Goal: Obtain resource: Obtain resource

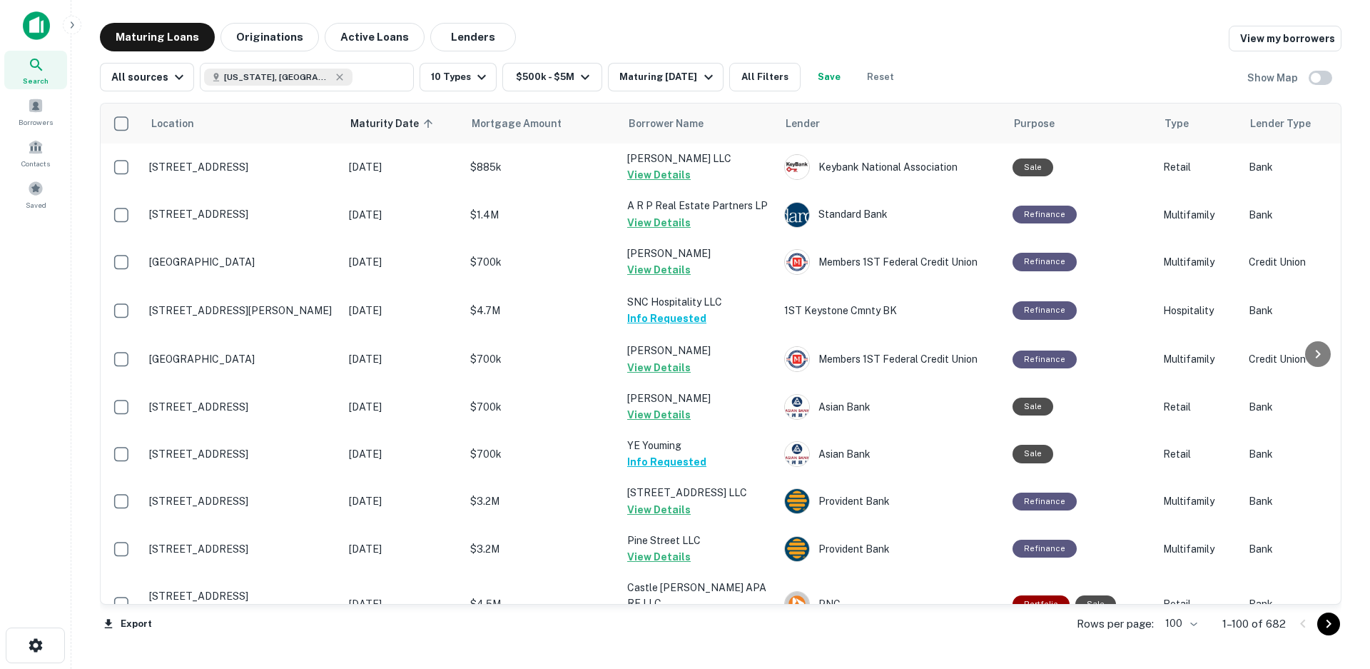
scroll to position [3263, 0]
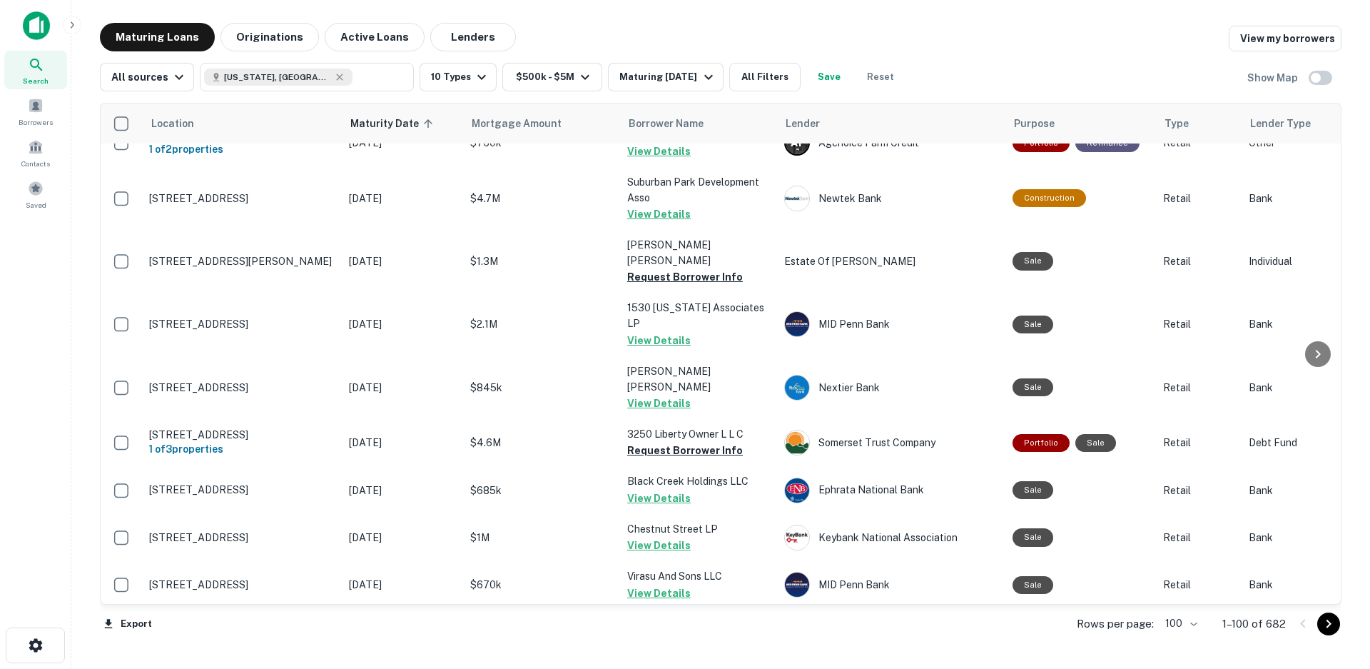
click at [1329, 625] on icon "Go to next page" at bounding box center [1329, 624] width 5 height 9
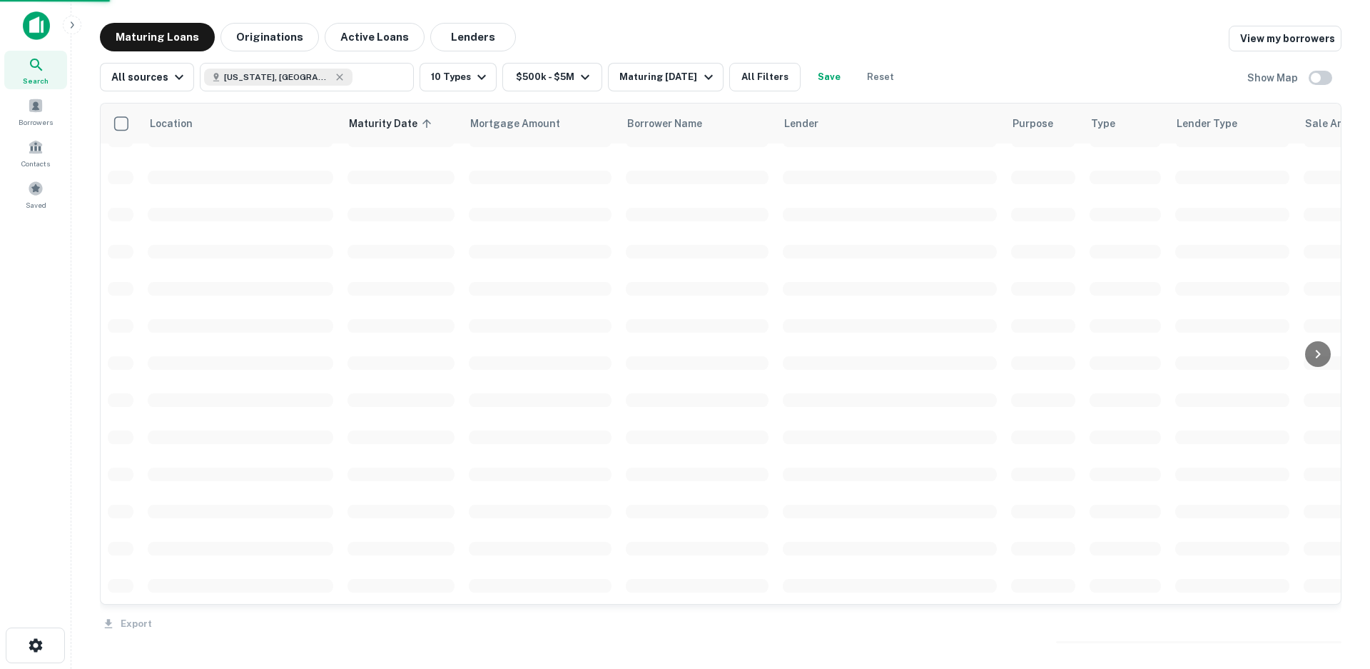
click at [1329, 625] on div "Export" at bounding box center [721, 620] width 1242 height 30
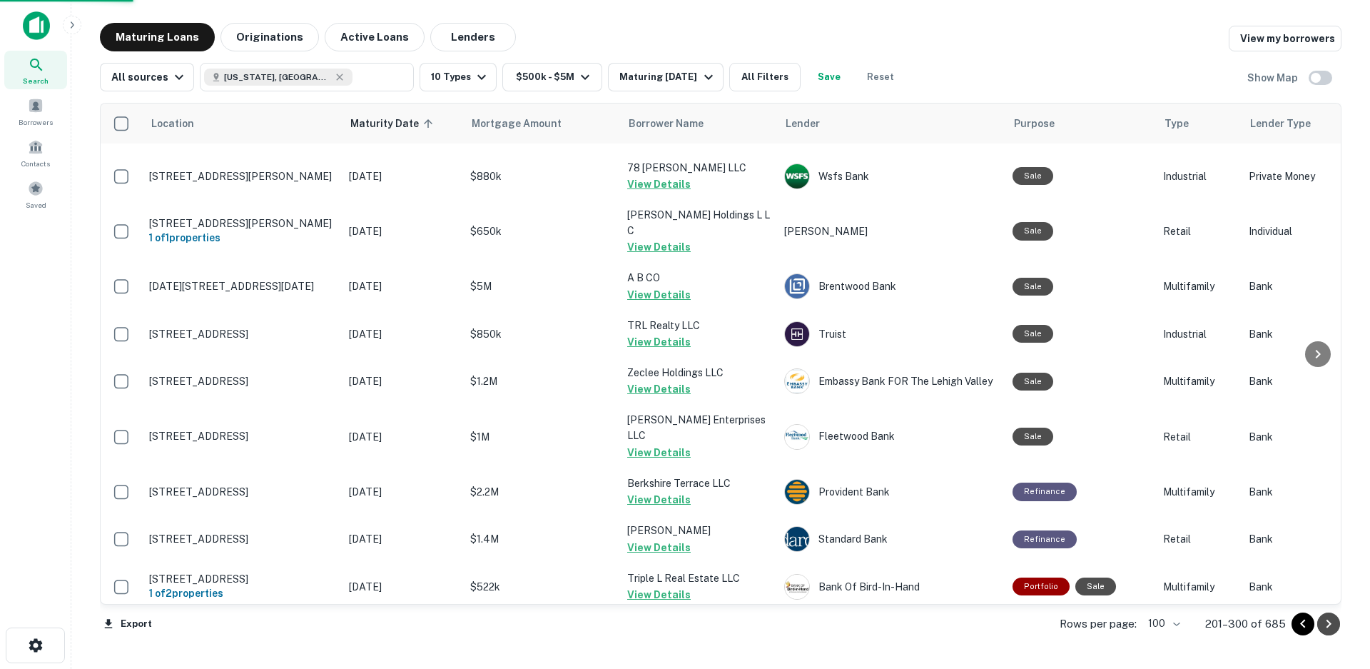
click at [1330, 626] on icon "Go to next page" at bounding box center [1328, 623] width 17 height 17
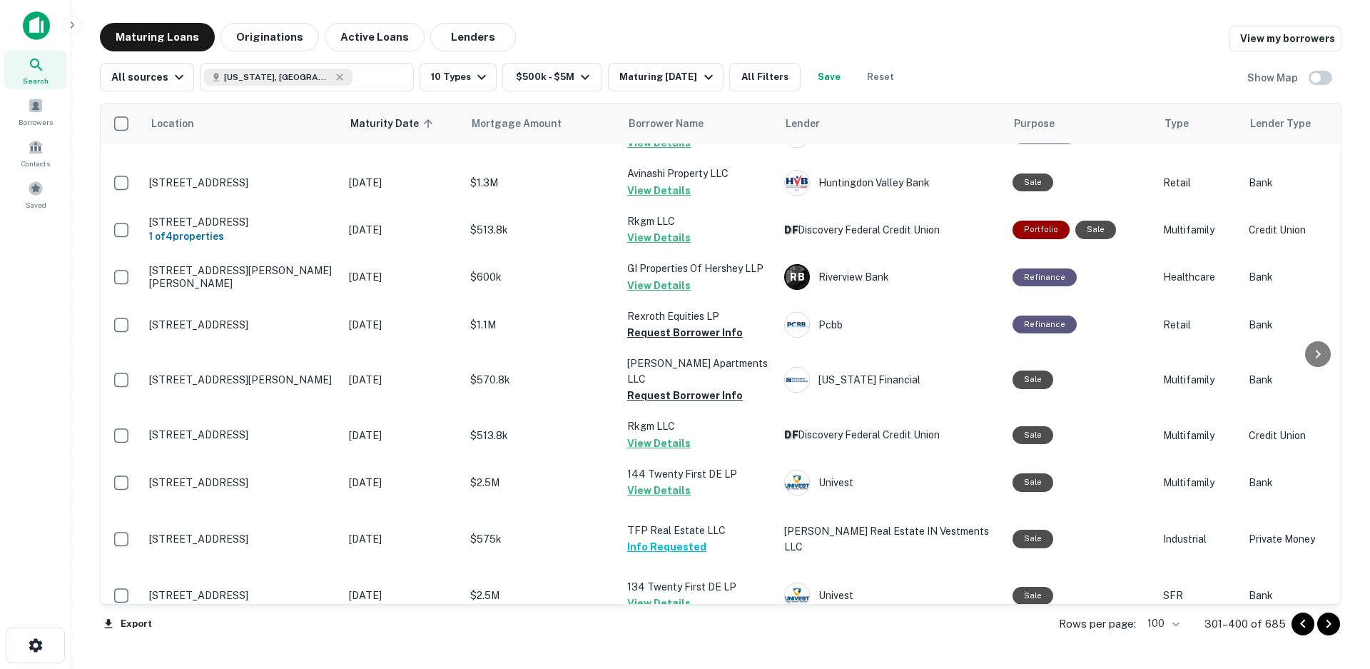
click at [1330, 626] on icon "Go to next page" at bounding box center [1328, 623] width 17 height 17
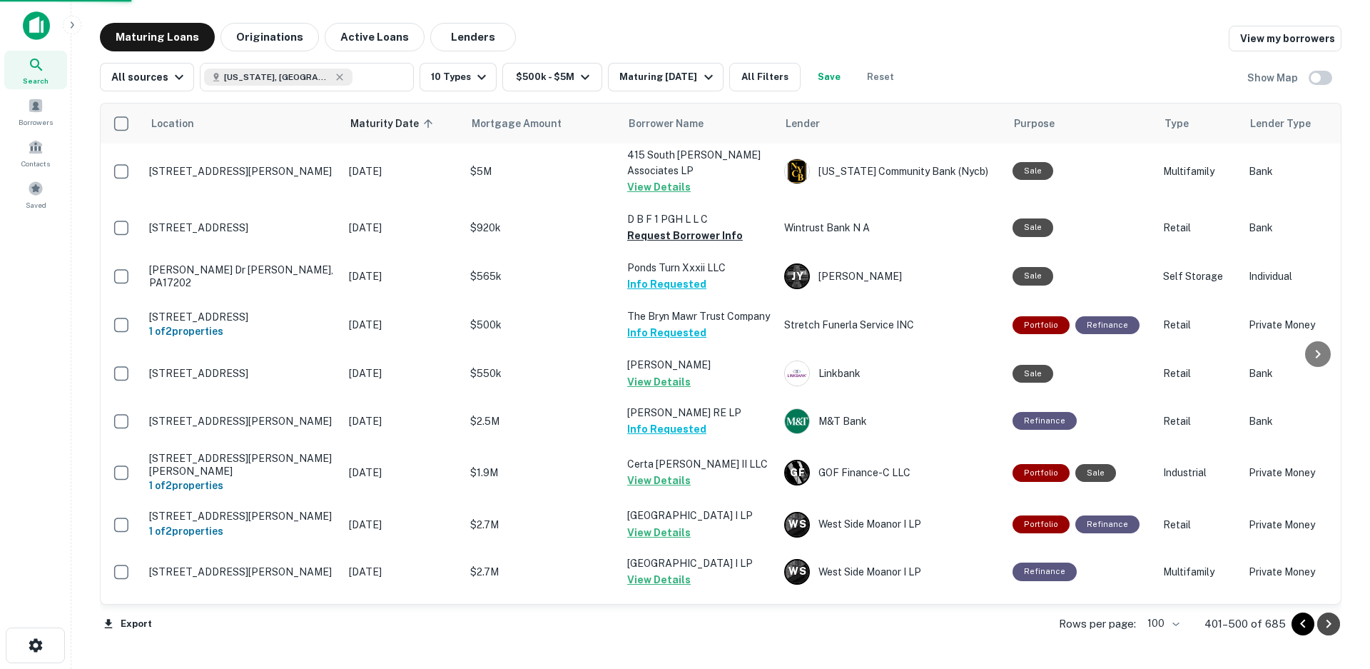
click at [1330, 626] on icon "Go to next page" at bounding box center [1328, 623] width 17 height 17
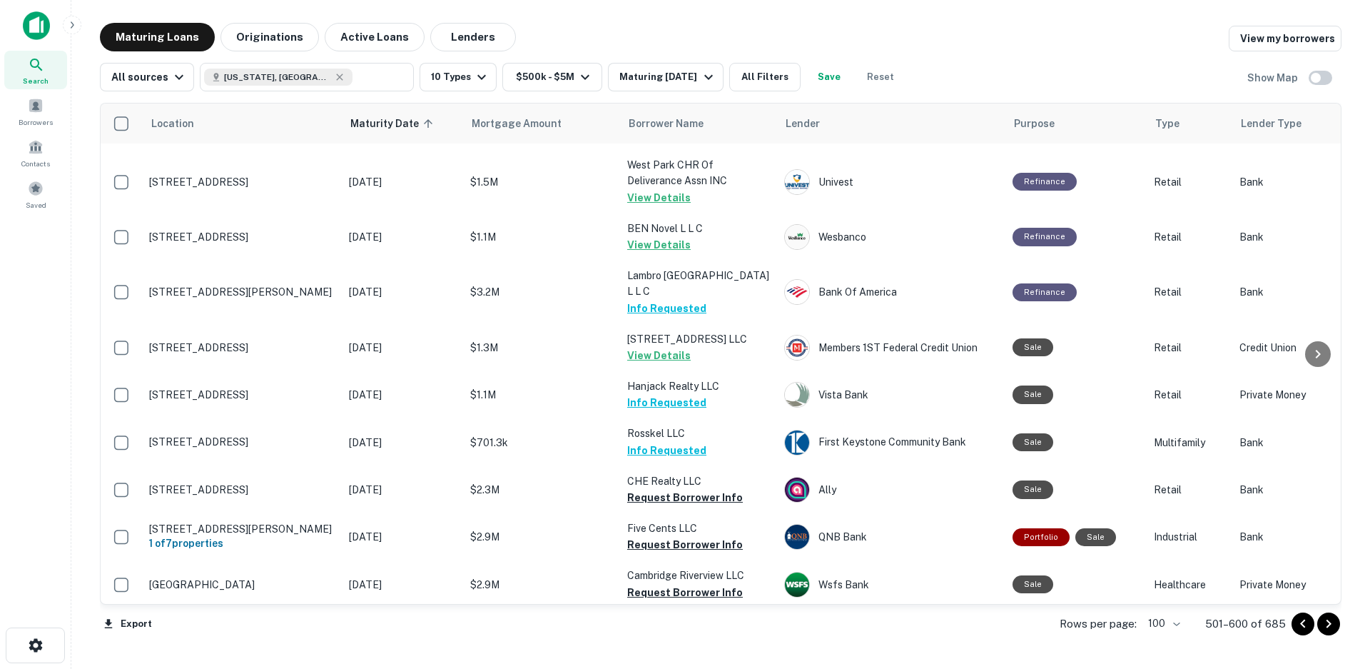
scroll to position [4552, 0]
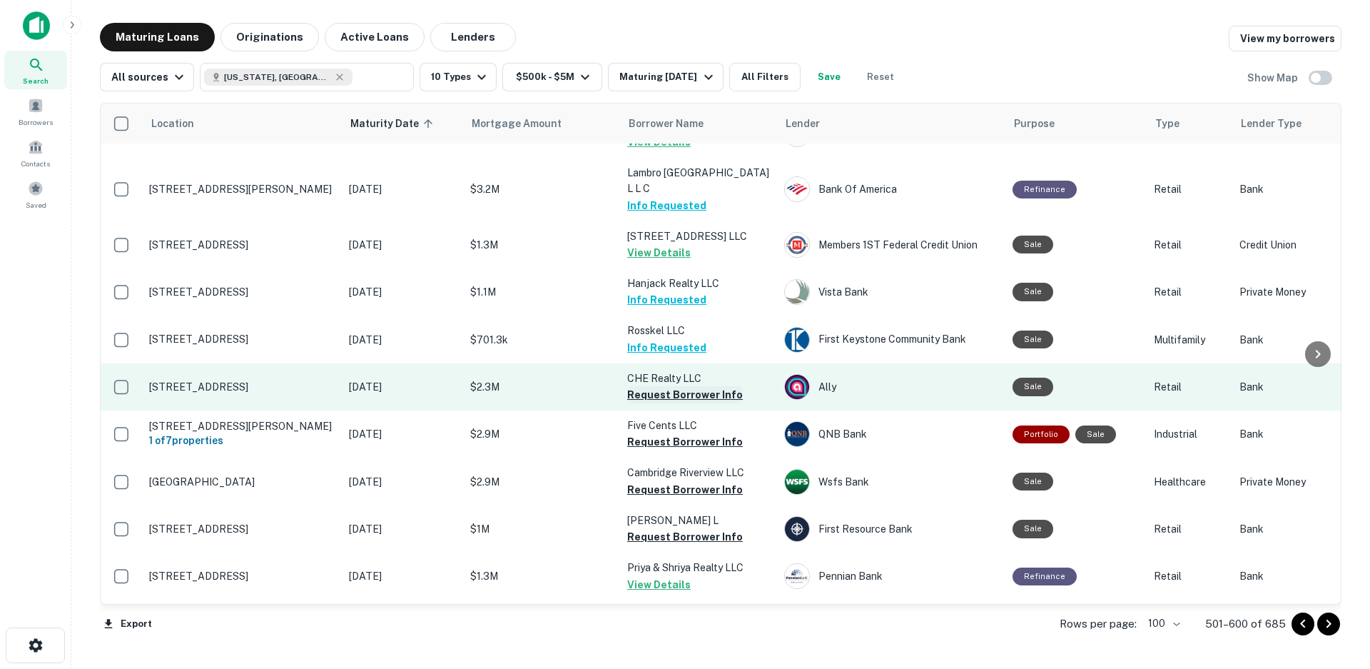
click at [685, 386] on button "Request Borrower Info" at bounding box center [685, 394] width 116 height 17
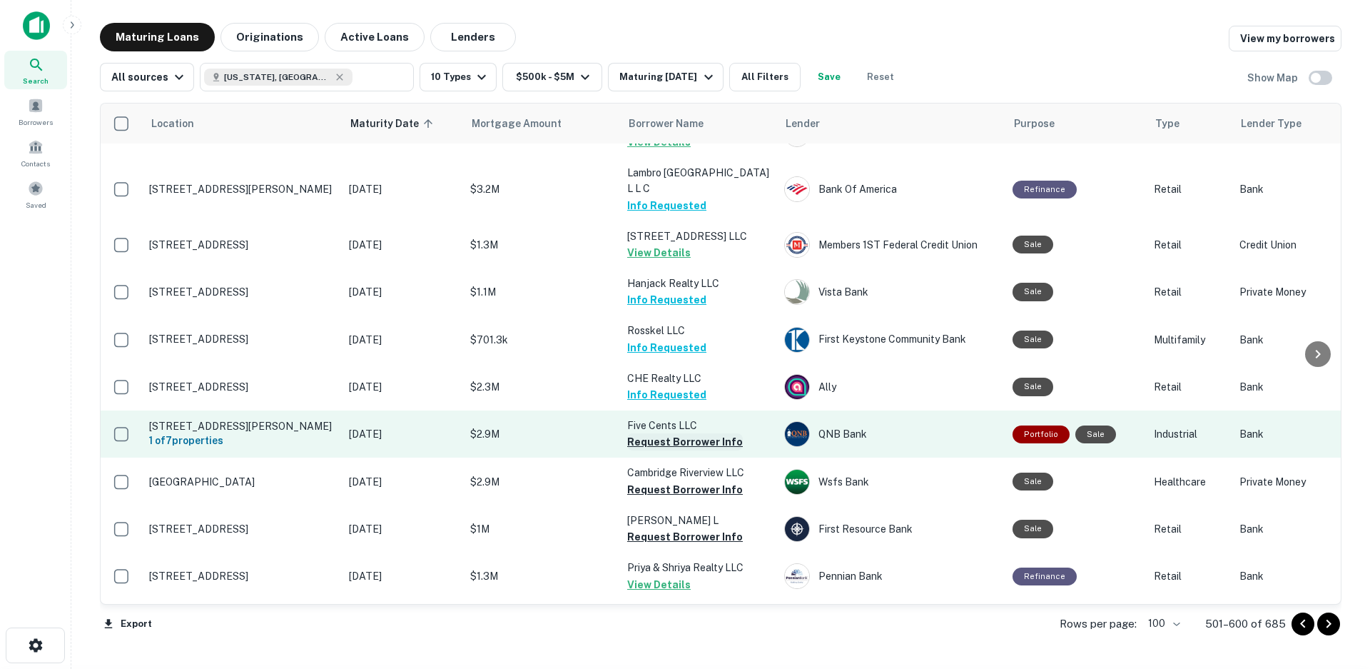
click at [680, 433] on button "Request Borrower Info" at bounding box center [685, 441] width 116 height 17
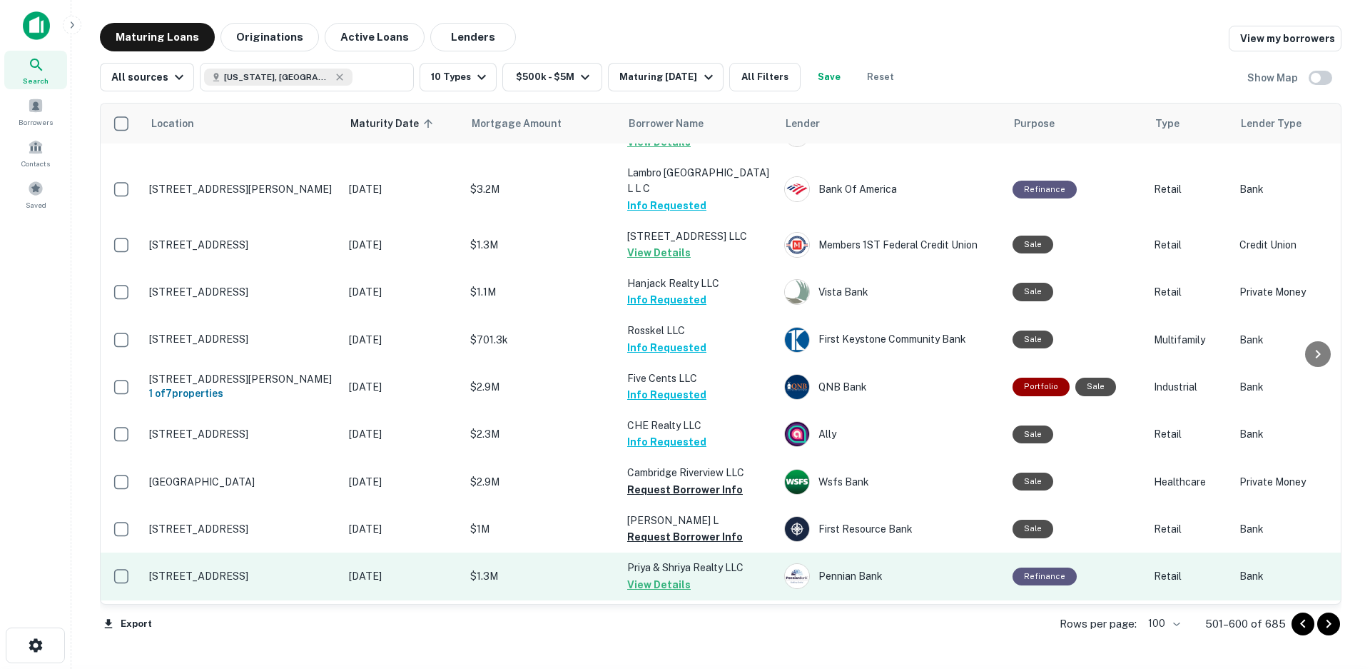
click at [586, 552] on td "$1.3M" at bounding box center [541, 575] width 157 height 47
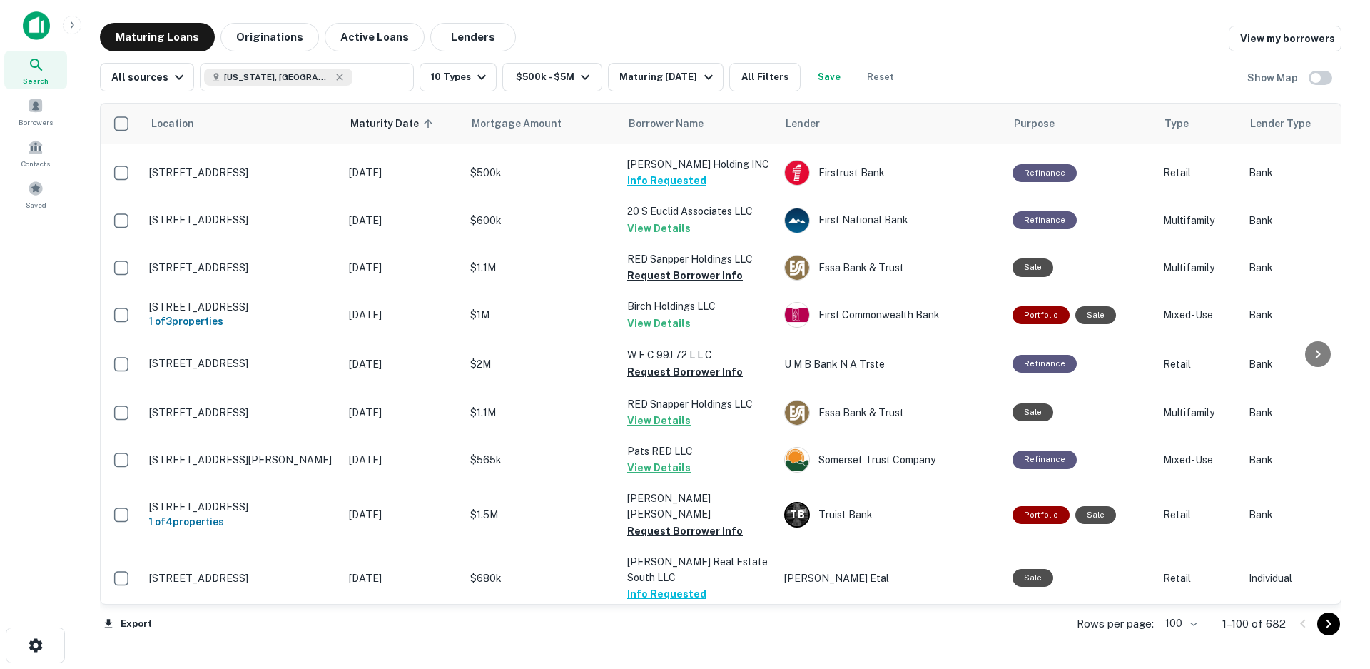
scroll to position [3994, 0]
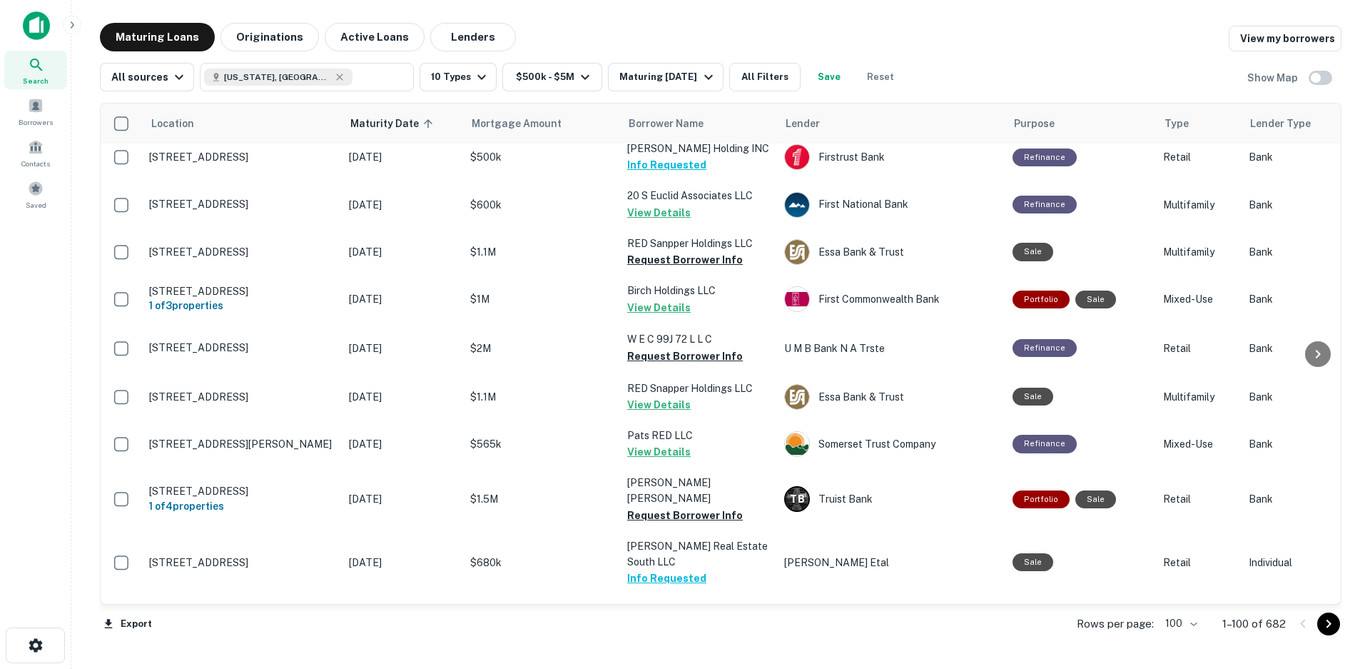
click at [1327, 625] on icon "Go to next page" at bounding box center [1328, 623] width 17 height 17
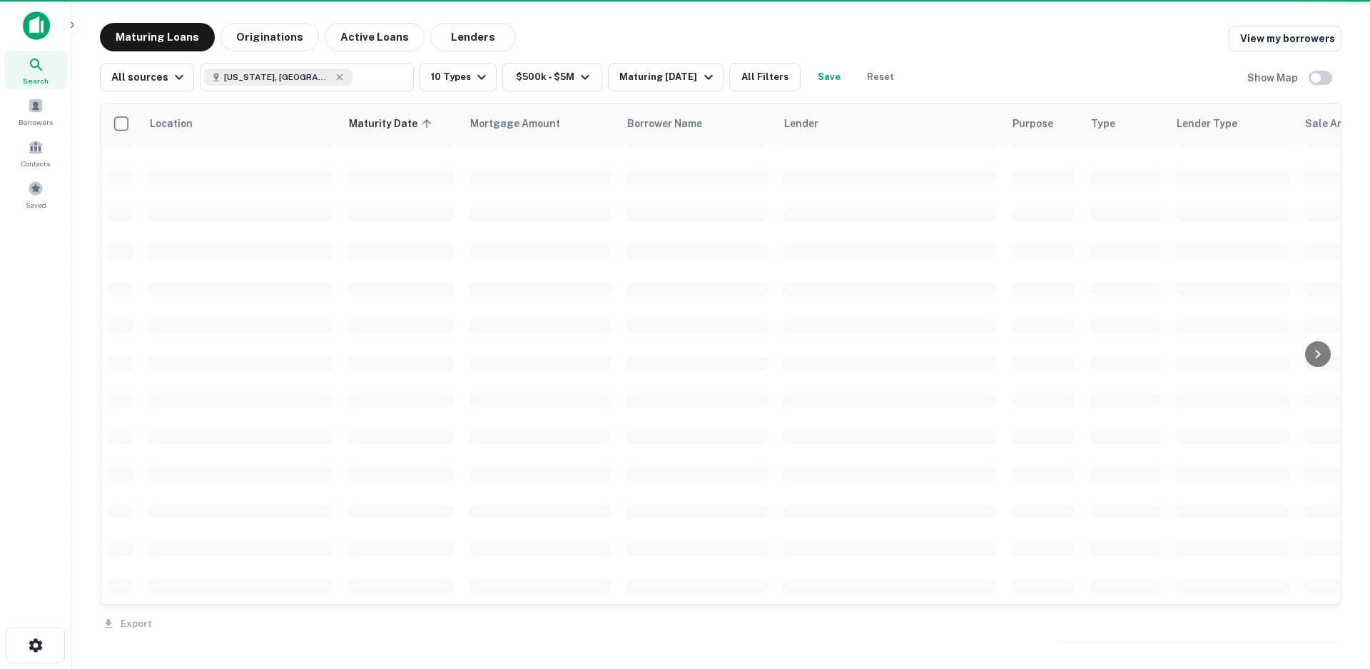
click at [1327, 625] on div "Export" at bounding box center [721, 620] width 1242 height 30
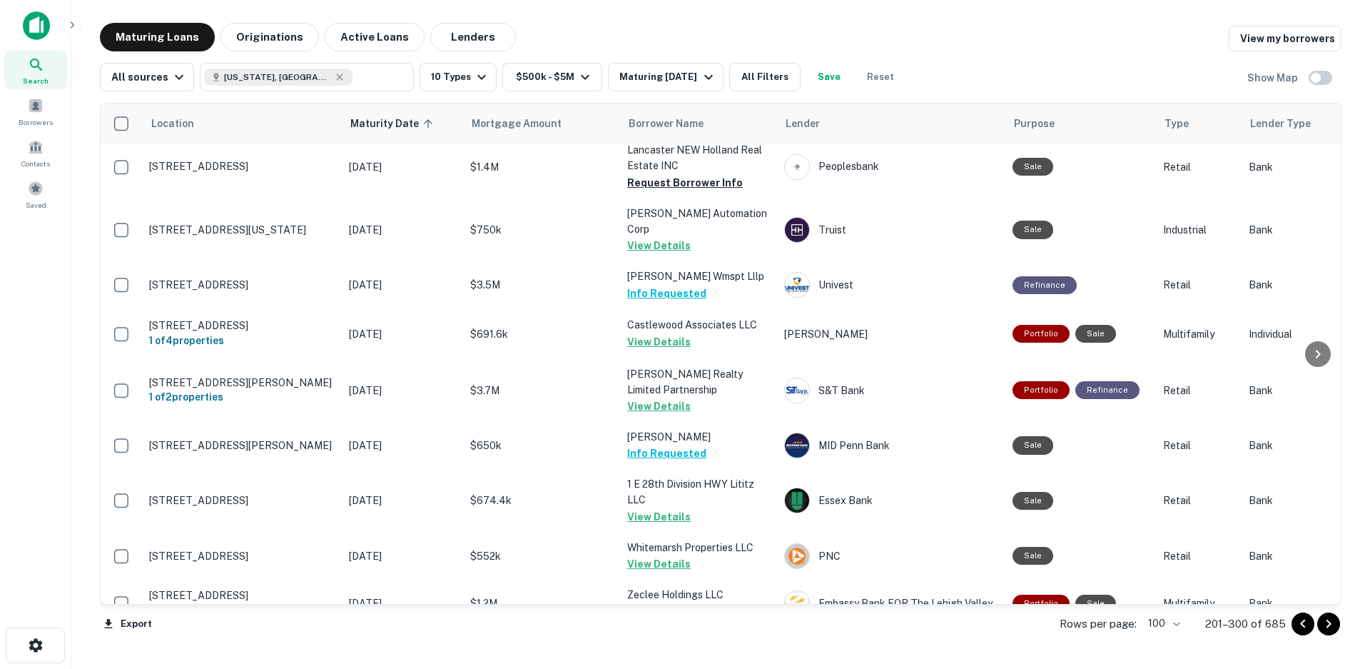
scroll to position [3994, 0]
click at [1327, 625] on icon "Go to next page" at bounding box center [1328, 623] width 17 height 17
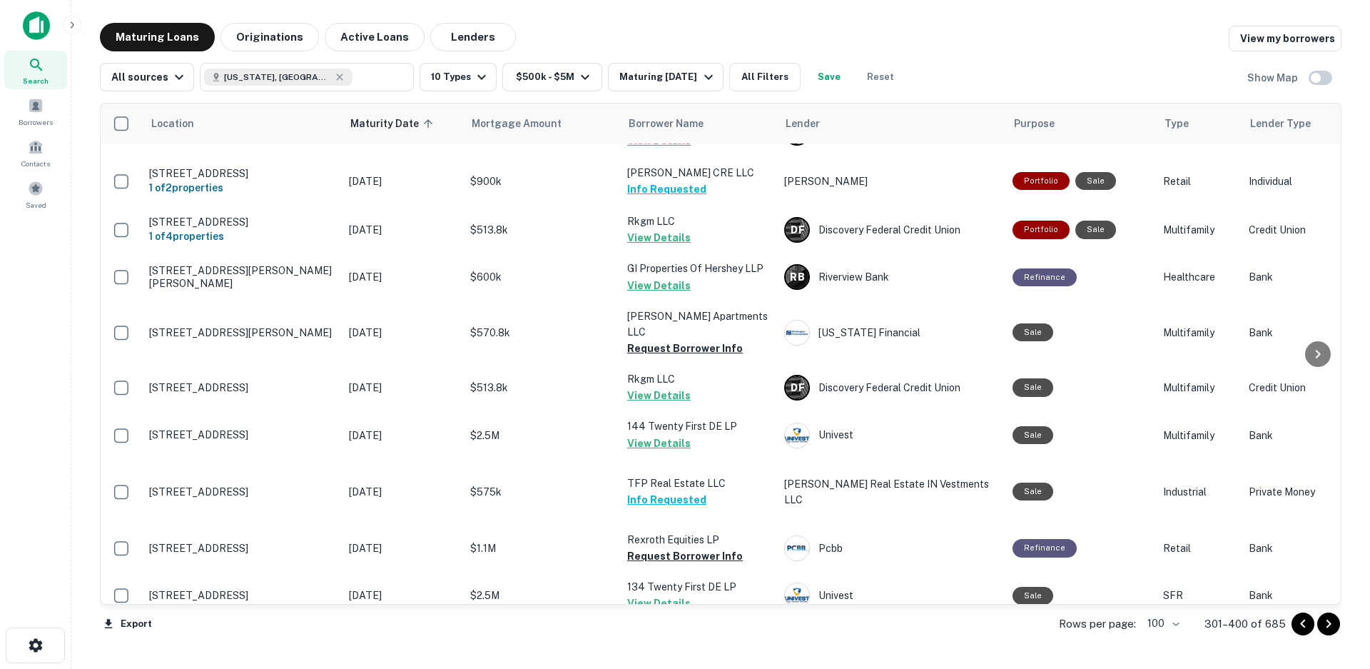
scroll to position [3994, 0]
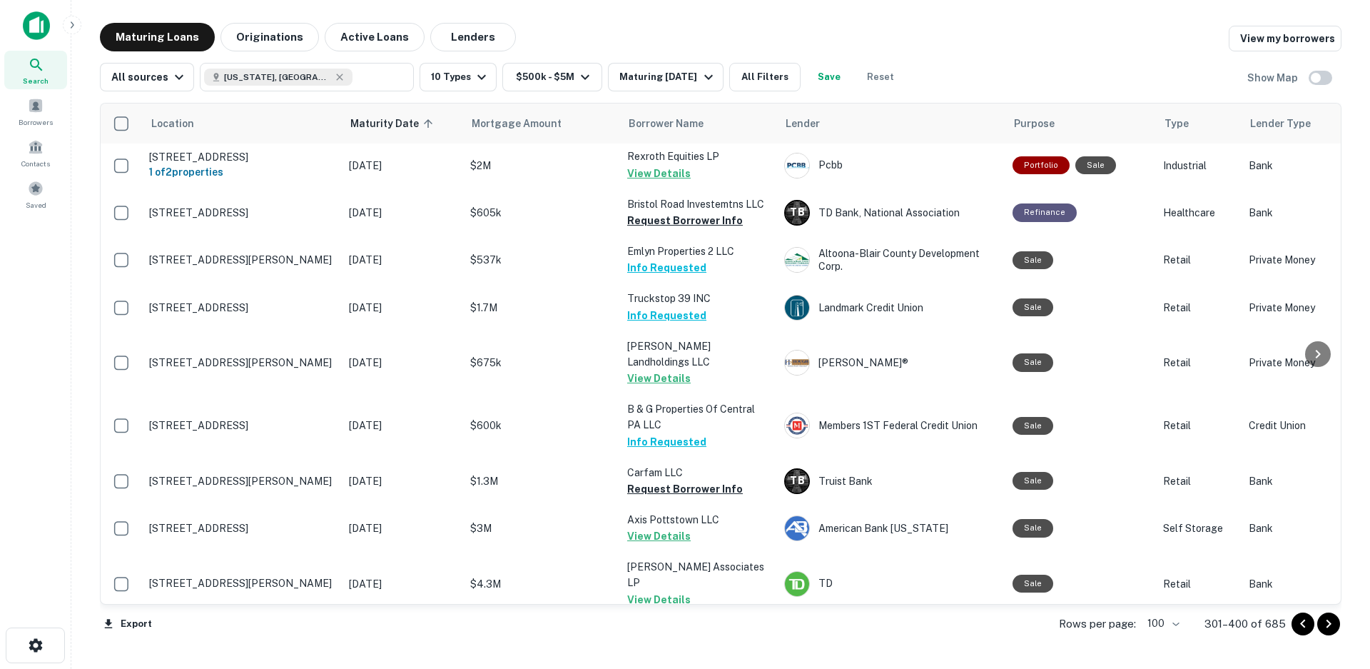
click at [1327, 625] on icon "Go to next page" at bounding box center [1328, 623] width 17 height 17
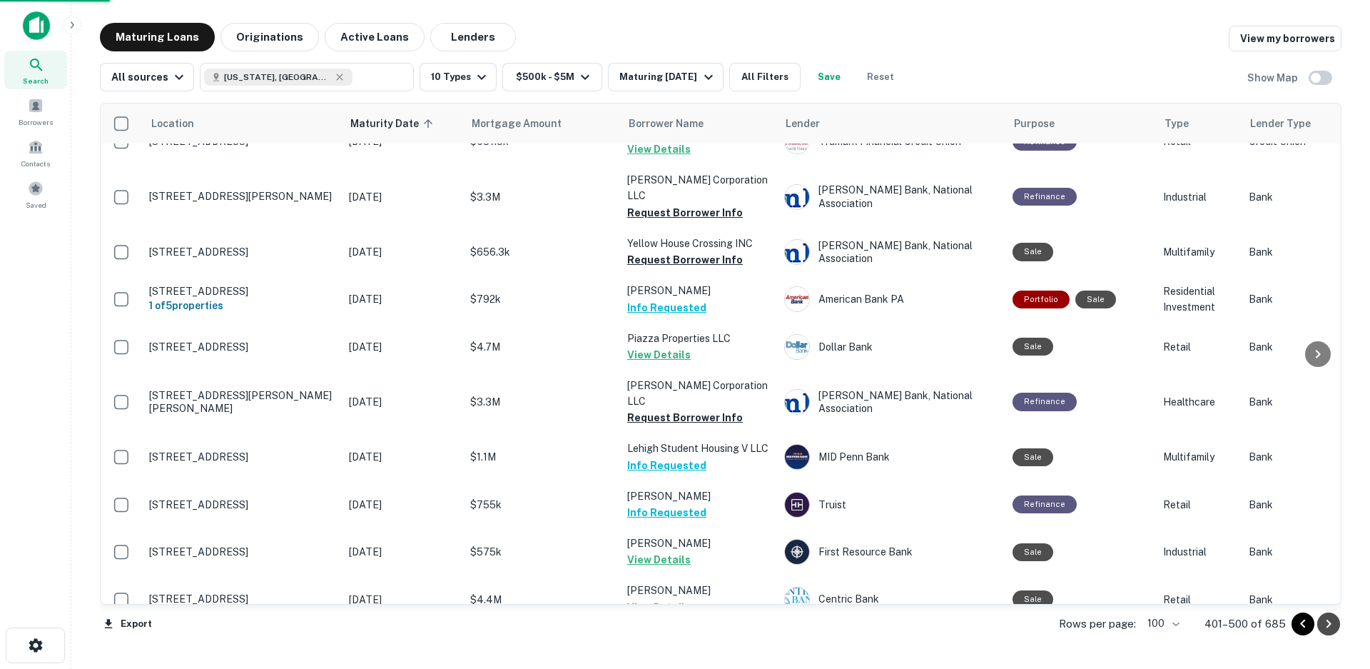
click at [1319, 624] on button "Go to next page" at bounding box center [1329, 623] width 23 height 23
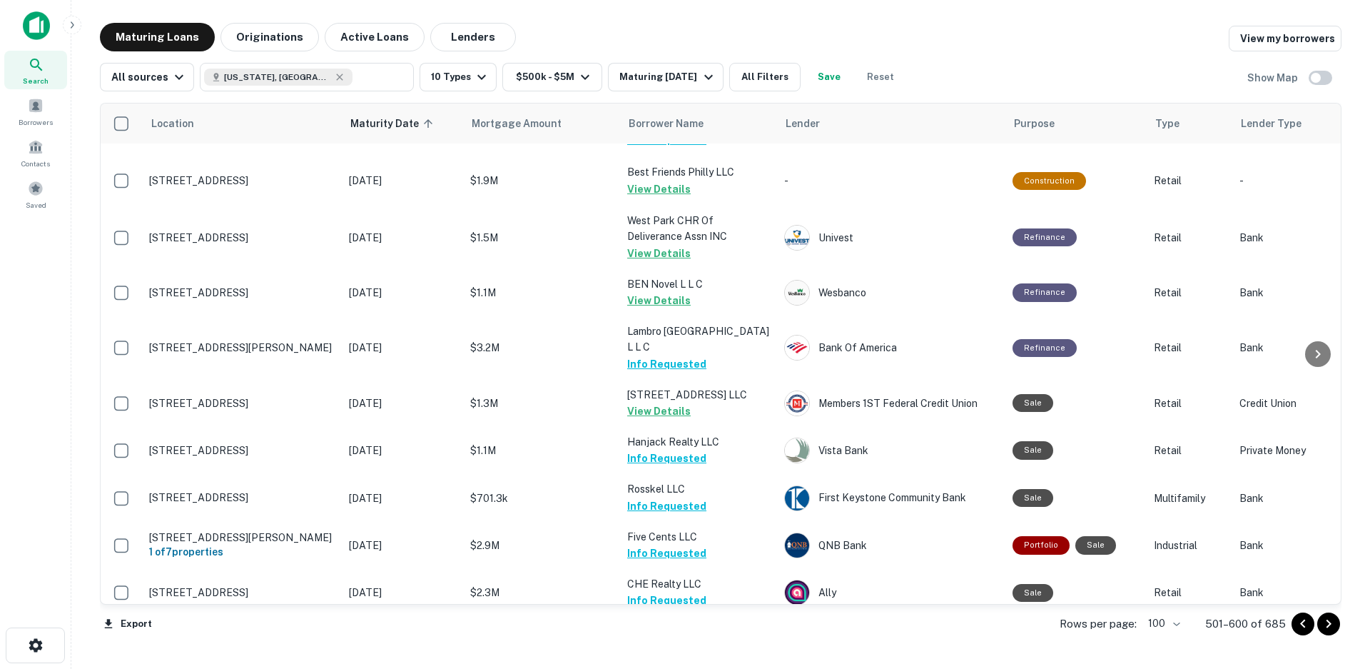
scroll to position [4552, 0]
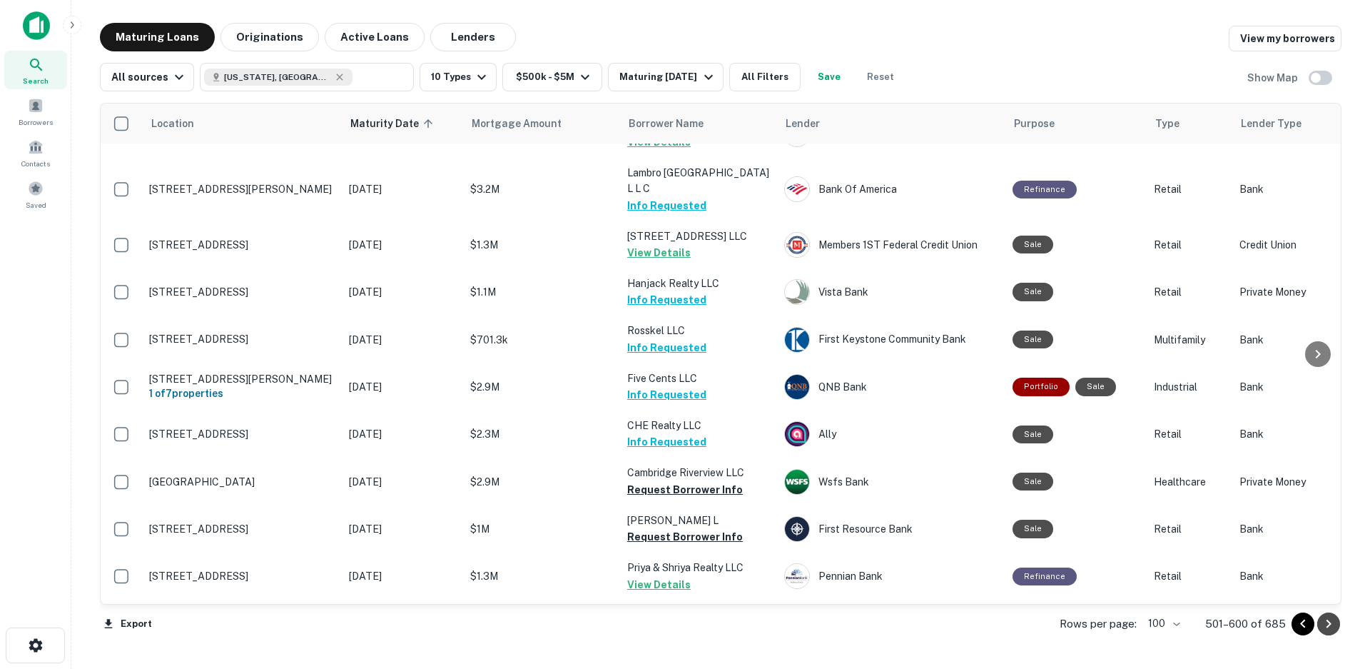
click at [1329, 628] on icon "Go to next page" at bounding box center [1328, 623] width 17 height 17
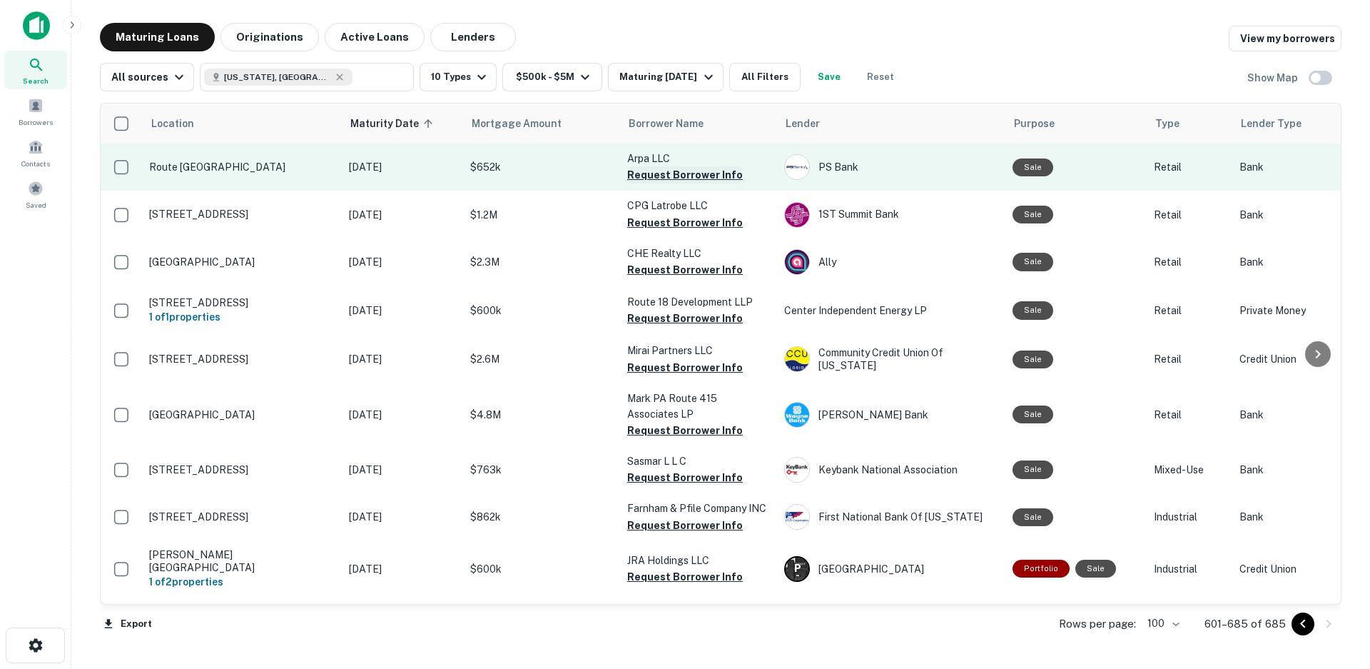
click at [671, 175] on button "Request Borrower Info" at bounding box center [685, 174] width 116 height 17
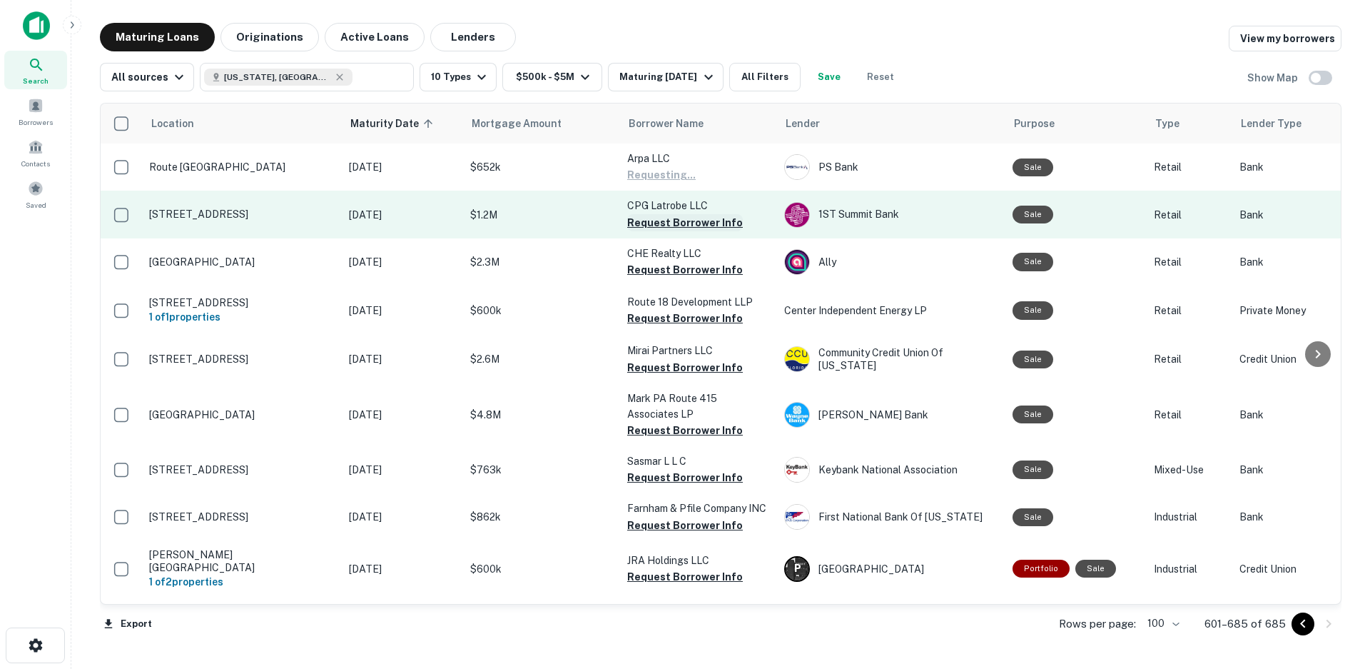
click at [675, 227] on button "Request Borrower Info" at bounding box center [685, 222] width 116 height 17
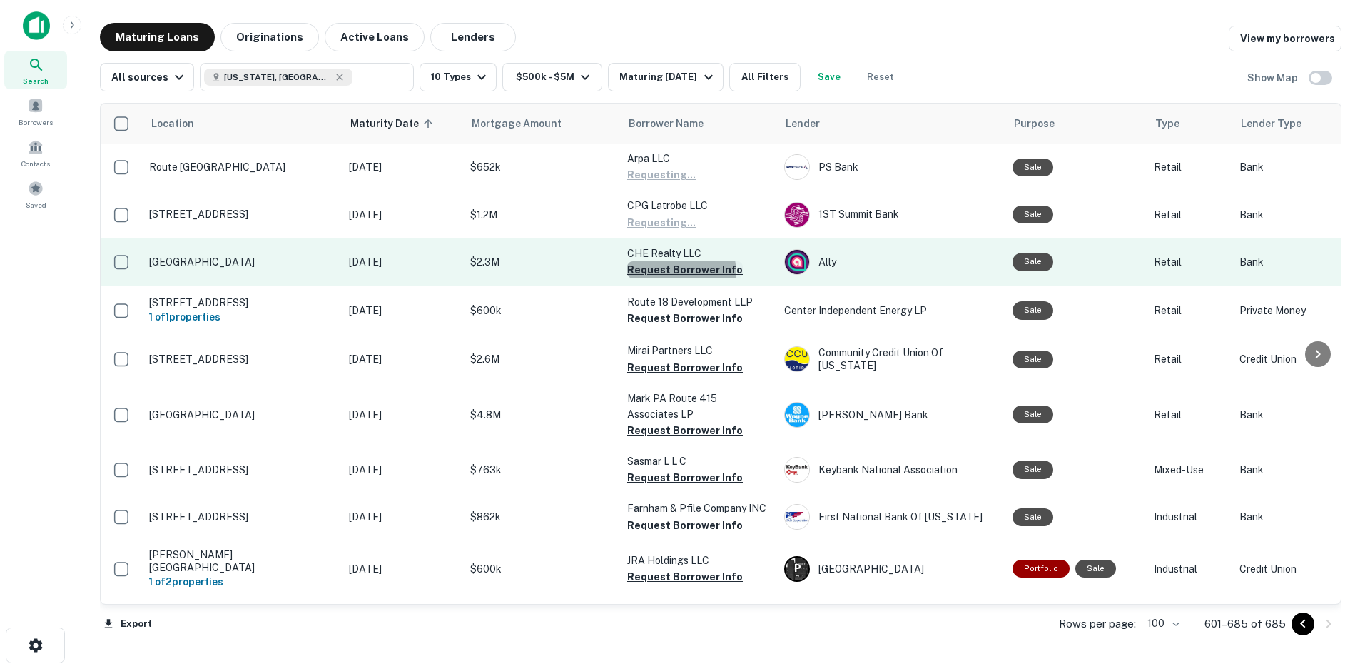
click at [675, 273] on button "Request Borrower Info" at bounding box center [685, 269] width 116 height 17
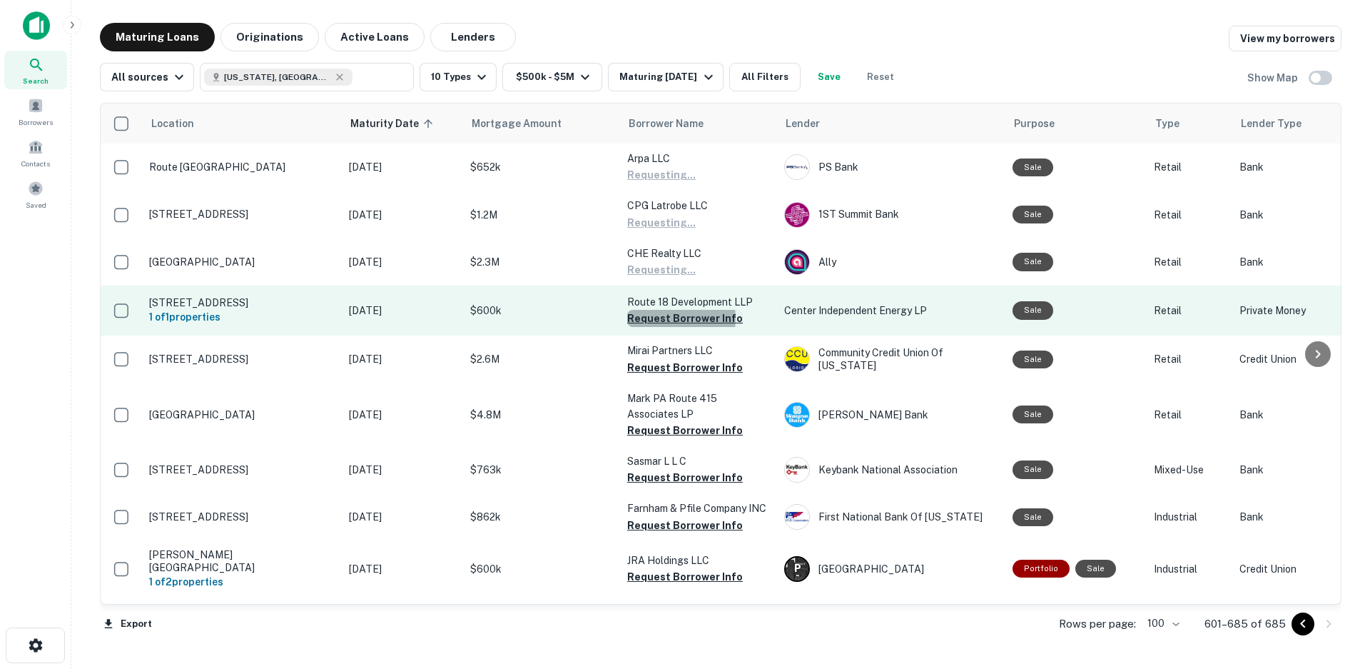
click at [675, 318] on button "Request Borrower Info" at bounding box center [685, 318] width 116 height 17
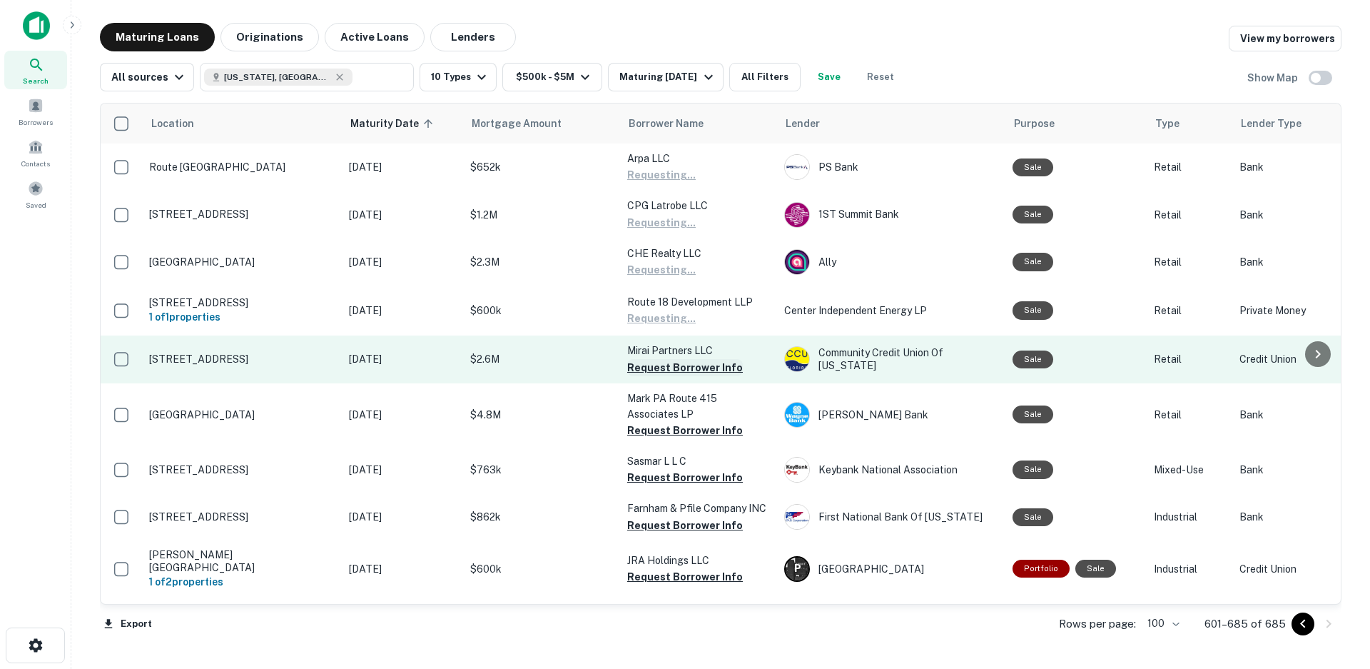
click at [682, 368] on button "Request Borrower Info" at bounding box center [685, 367] width 116 height 17
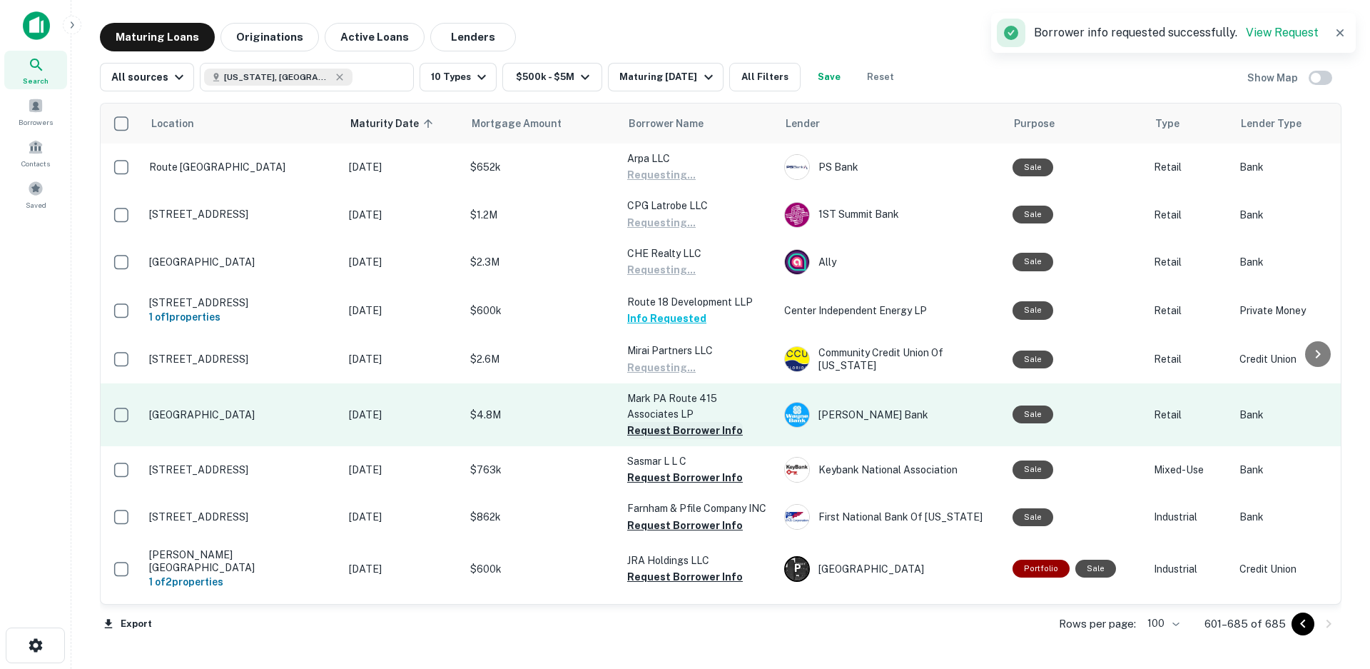
click at [689, 433] on button "Request Borrower Info" at bounding box center [685, 430] width 116 height 17
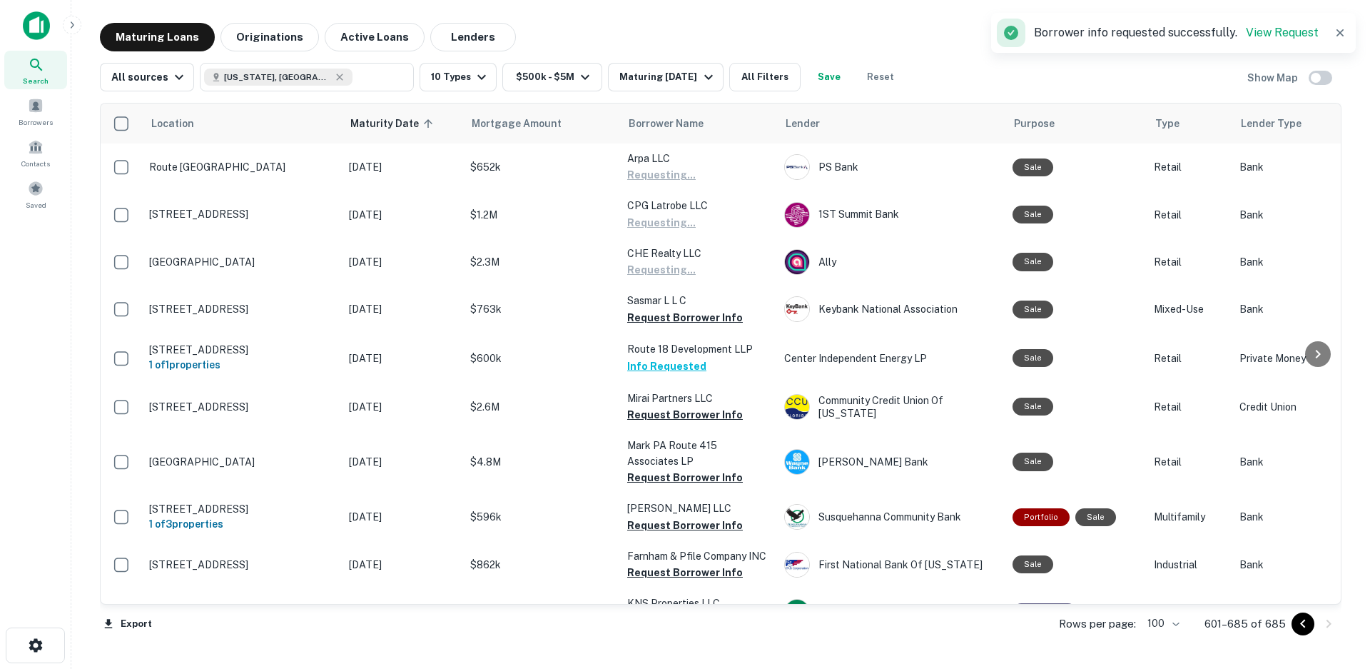
click at [700, 526] on button "Request Borrower Info" at bounding box center [685, 525] width 116 height 17
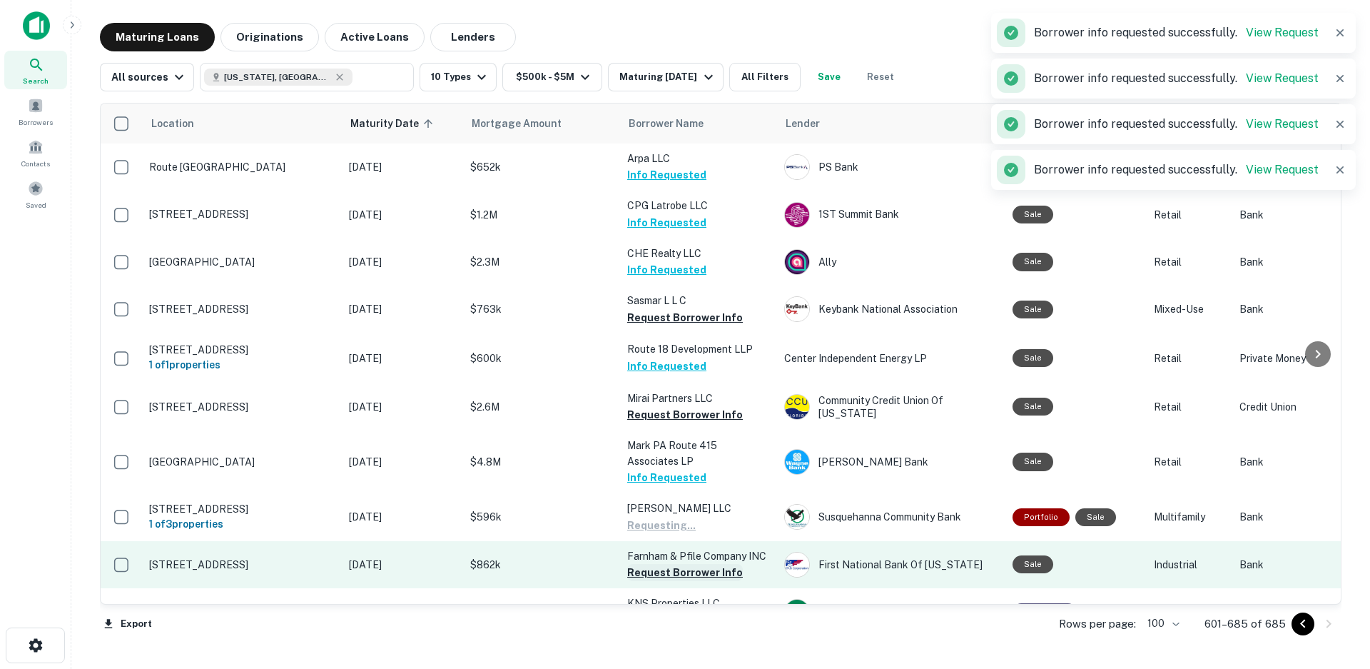
click at [690, 576] on button "Request Borrower Info" at bounding box center [685, 572] width 116 height 17
